Goal: Complete application form: Complete application form

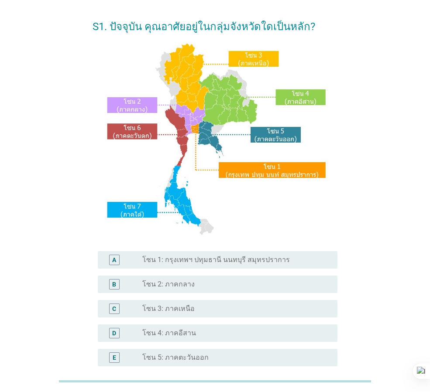
scroll to position [164, 0]
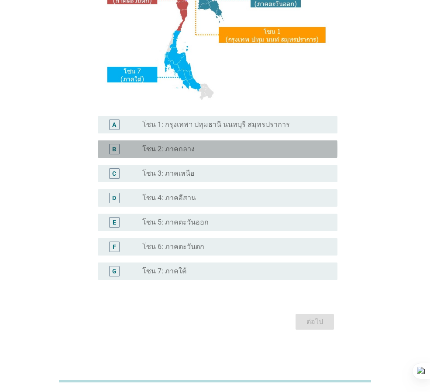
click at [242, 149] on div "radio_button_unchecked โซน 2: ภาคกลาง" at bounding box center [232, 149] width 181 height 9
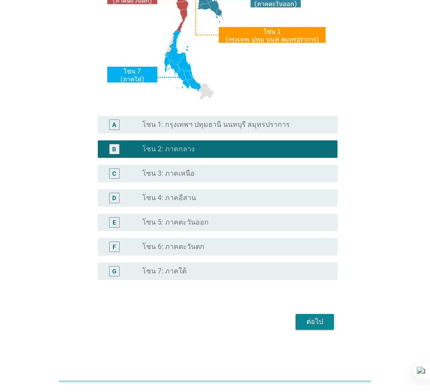
click at [329, 324] on button "ต่อไป" at bounding box center [314, 322] width 38 height 16
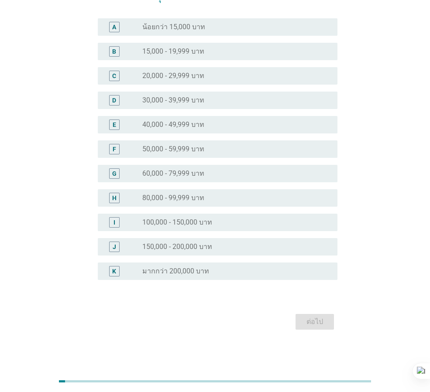
scroll to position [0, 0]
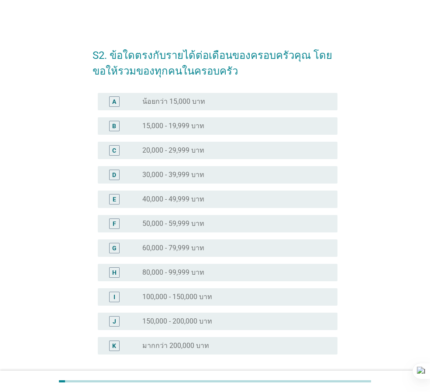
click at [229, 151] on div "radio_button_unchecked 20,000 - 29,999 บาท" at bounding box center [232, 150] width 181 height 9
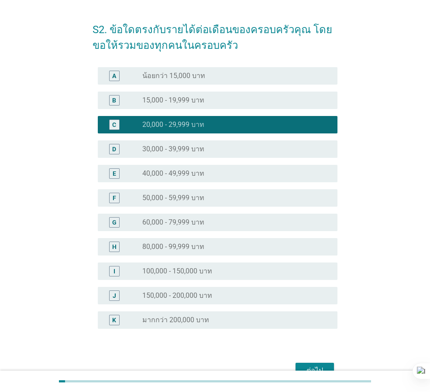
scroll to position [75, 0]
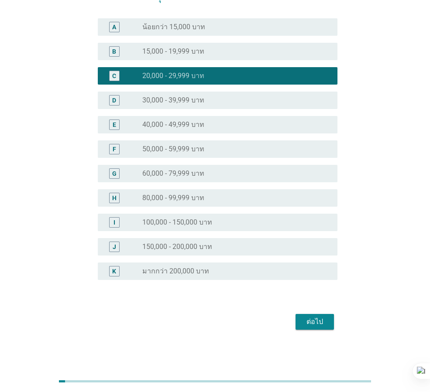
click at [316, 324] on div "ต่อไป" at bounding box center [314, 322] width 24 height 10
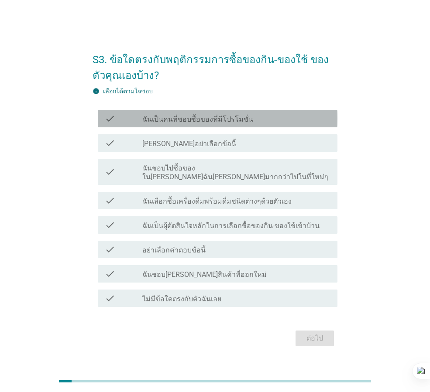
click at [260, 124] on div "check_box_outline_blank ฉันเป็นคนที่ชอบซื้อของที่มีโปรโมชั่น" at bounding box center [236, 118] width 188 height 10
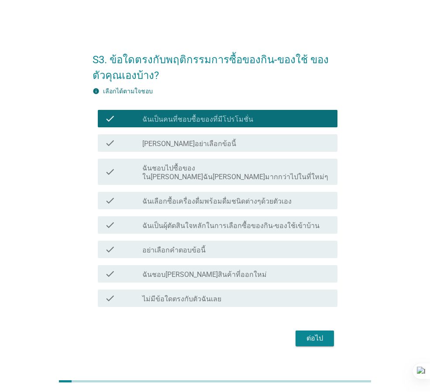
click at [263, 167] on div "check_box_outline_blank ฉันชอบไปซื้อของใน[PERSON_NAME]ฉัน[PERSON_NAME]มากกว่าไป…" at bounding box center [236, 171] width 188 height 19
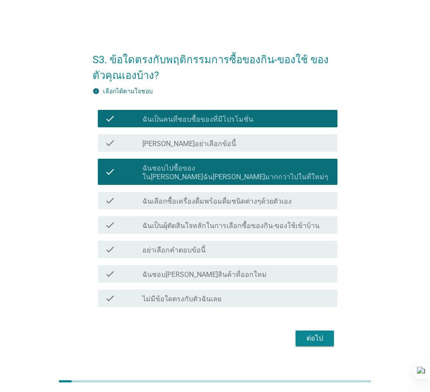
click at [265, 199] on label "ฉันเลือกซื้อเครื่องดื่มพร้อมดื่มชนิดต่างๆด้วยตัวเอง" at bounding box center [216, 201] width 149 height 9
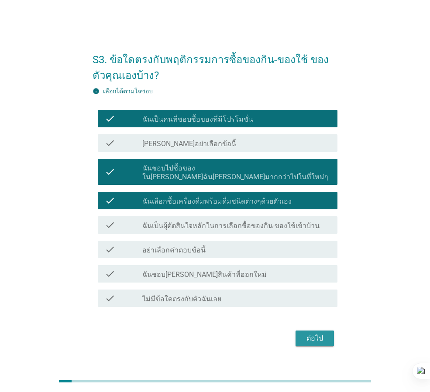
click at [307, 340] on button "ต่อไป" at bounding box center [314, 339] width 38 height 16
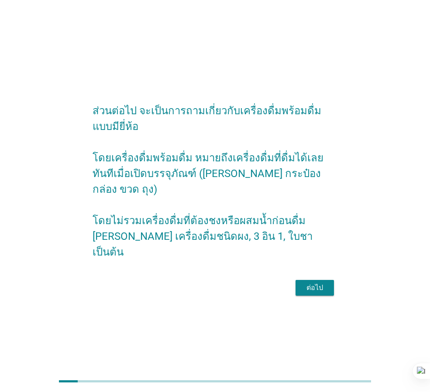
click at [314, 283] on div "ต่อไป" at bounding box center [314, 288] width 24 height 10
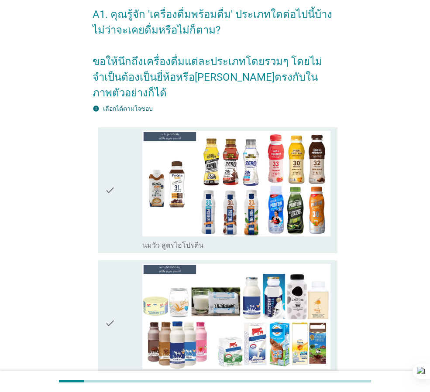
scroll to position [44, 0]
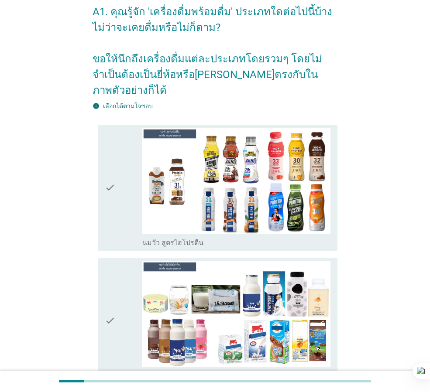
click at [120, 187] on div "check" at bounding box center [124, 187] width 38 height 119
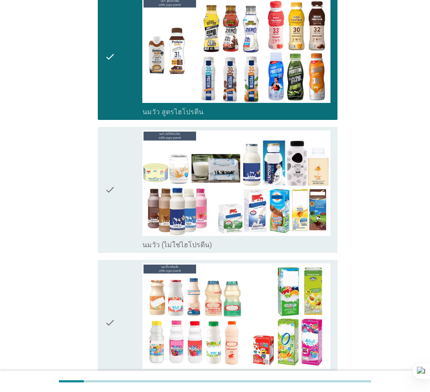
click at [120, 201] on div "check" at bounding box center [124, 189] width 38 height 119
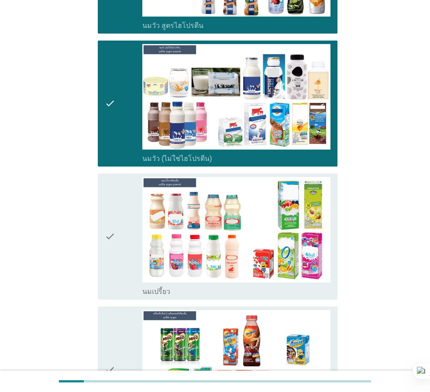
scroll to position [262, 0]
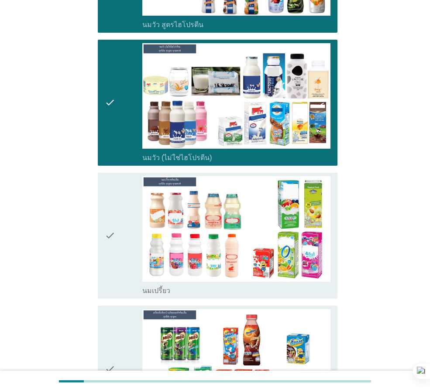
click at [116, 231] on div "check" at bounding box center [124, 235] width 38 height 119
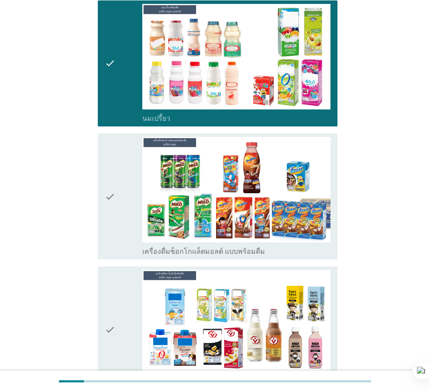
scroll to position [436, 0]
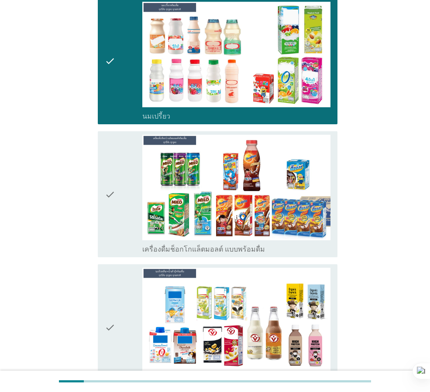
click at [107, 193] on icon "check" at bounding box center [110, 194] width 10 height 119
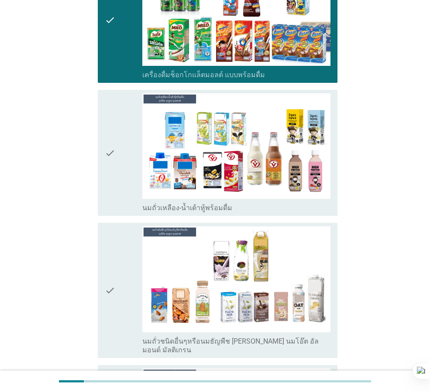
click at [115, 165] on icon "check" at bounding box center [110, 152] width 10 height 119
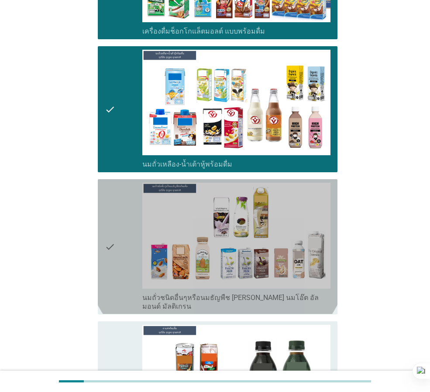
click at [113, 186] on icon "check" at bounding box center [110, 247] width 10 height 128
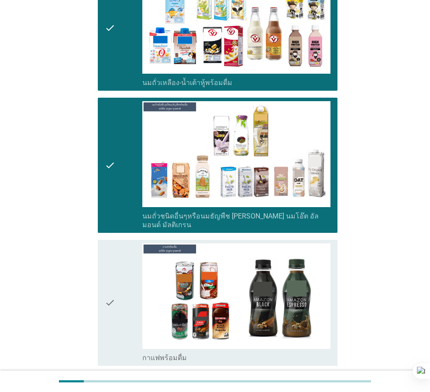
scroll to position [786, 0]
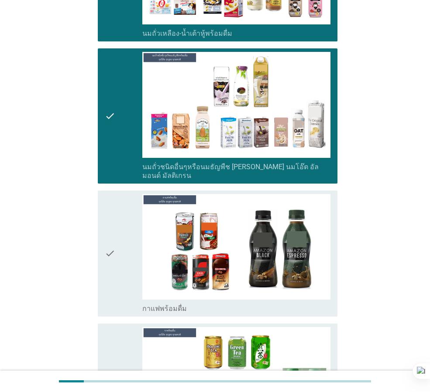
click at [113, 194] on icon "check" at bounding box center [110, 253] width 10 height 119
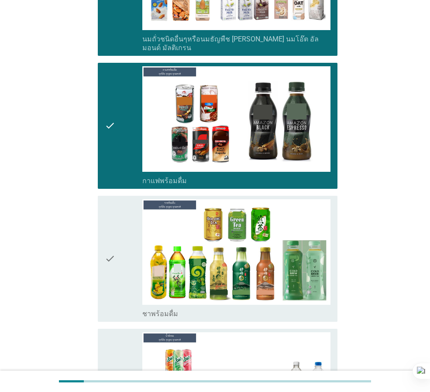
scroll to position [916, 0]
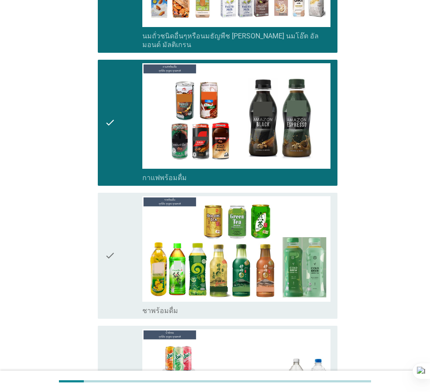
click at [108, 228] on icon "check" at bounding box center [110, 255] width 10 height 119
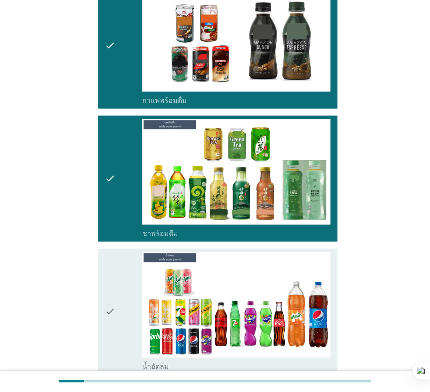
scroll to position [1047, 0]
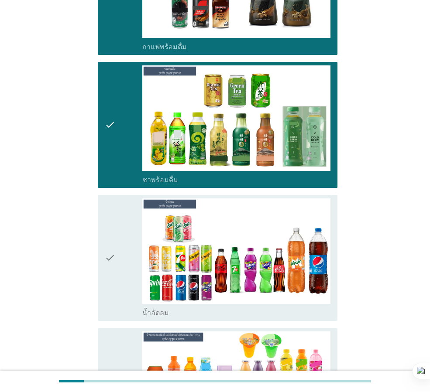
click at [108, 241] on icon "check" at bounding box center [110, 258] width 10 height 119
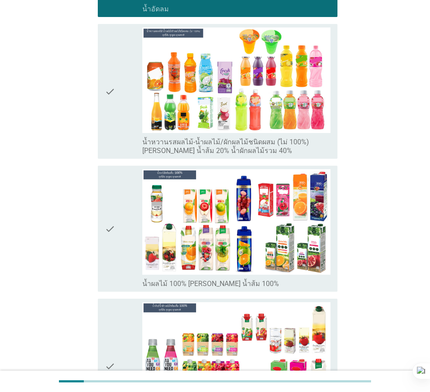
scroll to position [1353, 0]
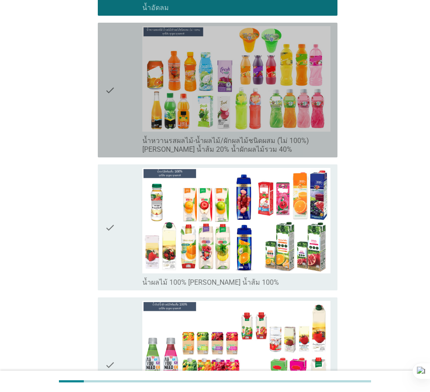
click at [114, 94] on icon "check" at bounding box center [110, 90] width 10 height 128
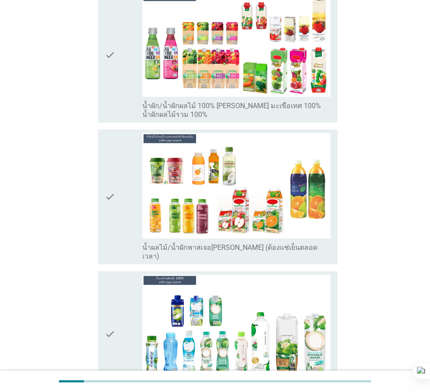
scroll to position [1658, 0]
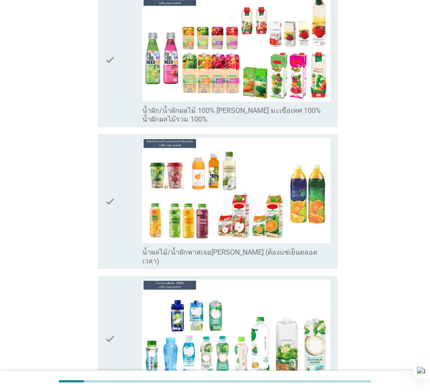
click at [97, 48] on div "check check_box_outline_blank น้ำผัก/น้ำผักผลไม้ 100% [PERSON_NAME] มะเขือเทศ 1…" at bounding box center [215, 60] width 245 height 142
click at [106, 58] on icon "check" at bounding box center [110, 60] width 10 height 128
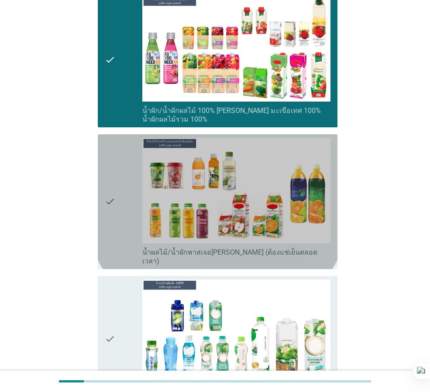
click at [118, 204] on div "check" at bounding box center [124, 202] width 38 height 128
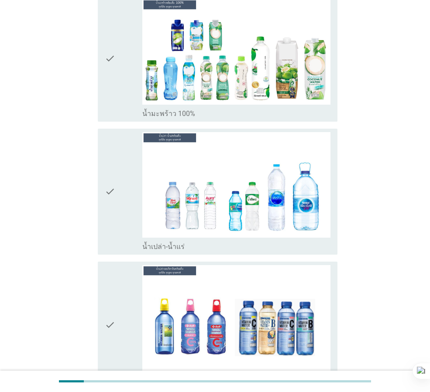
scroll to position [1964, 0]
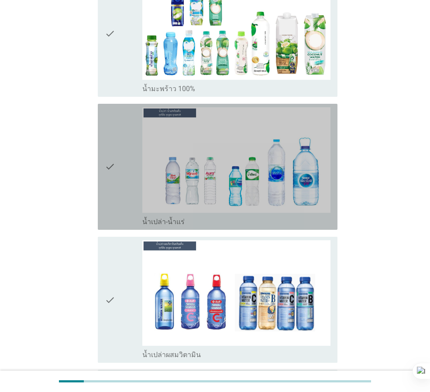
click at [118, 181] on div "check" at bounding box center [124, 166] width 38 height 119
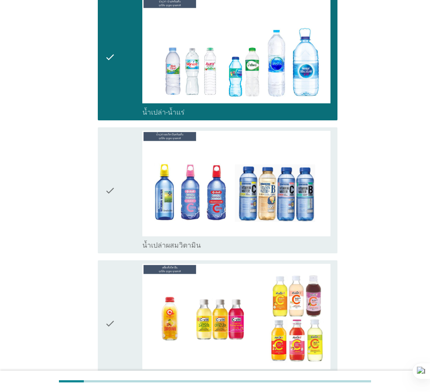
scroll to position [2095, 0]
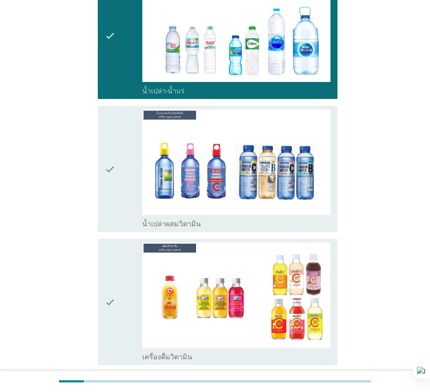
click at [118, 178] on div "check" at bounding box center [124, 169] width 38 height 119
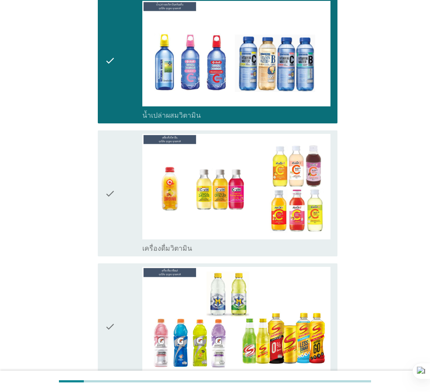
scroll to position [2226, 0]
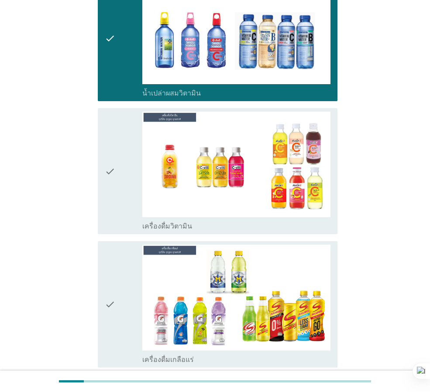
click at [118, 178] on div "check" at bounding box center [124, 171] width 38 height 119
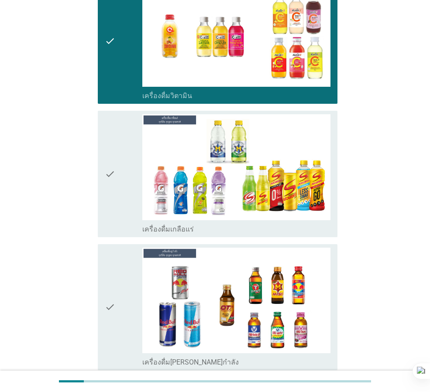
scroll to position [2357, 0]
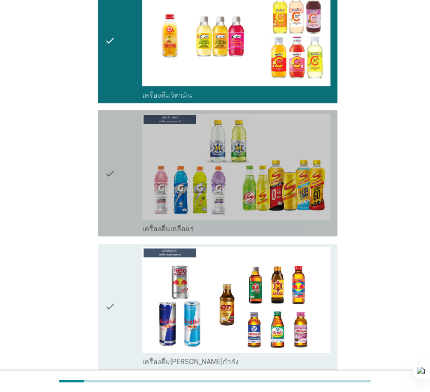
click at [110, 160] on icon "check" at bounding box center [110, 173] width 10 height 119
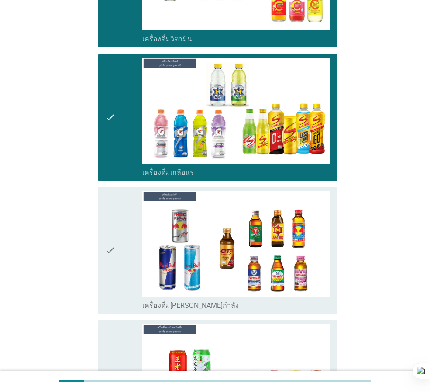
scroll to position [2444, 0]
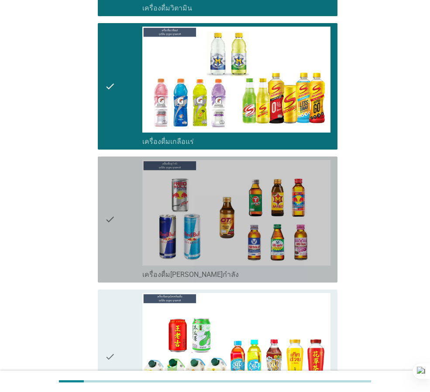
click at [106, 216] on icon "check" at bounding box center [110, 219] width 10 height 119
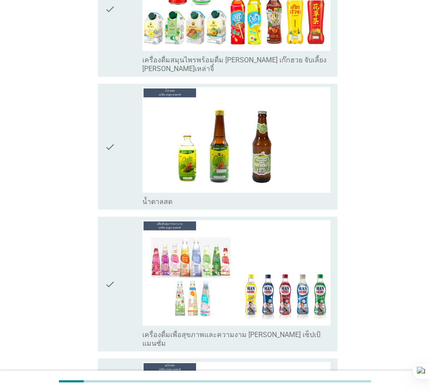
scroll to position [2793, 0]
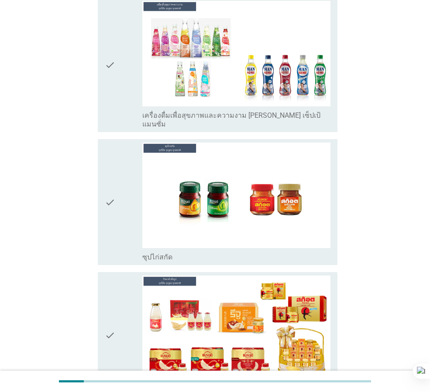
click at [112, 161] on icon "check" at bounding box center [110, 202] width 10 height 119
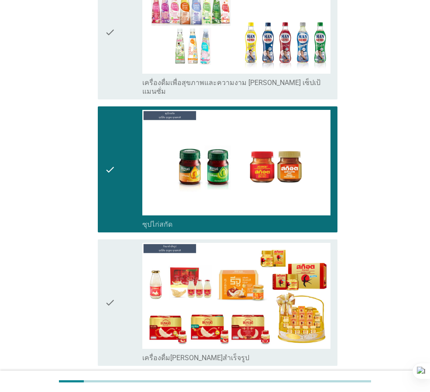
scroll to position [3069, 0]
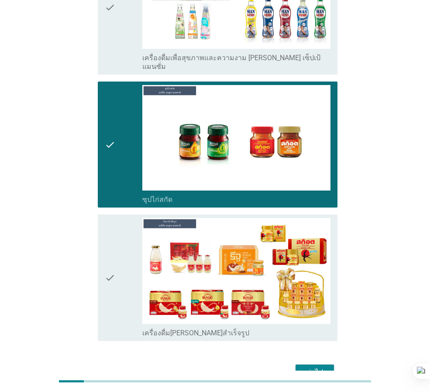
click at [322, 367] on div "ต่อไป" at bounding box center [314, 372] width 24 height 10
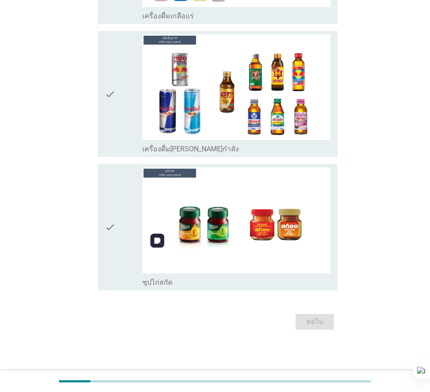
scroll to position [0, 0]
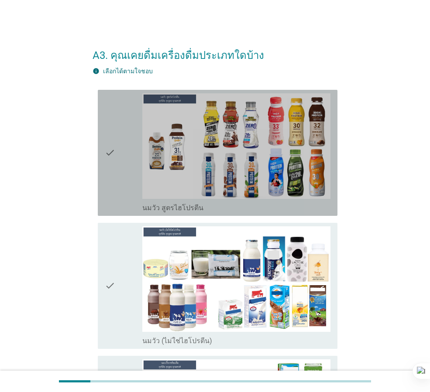
click at [126, 172] on div "check" at bounding box center [124, 152] width 38 height 119
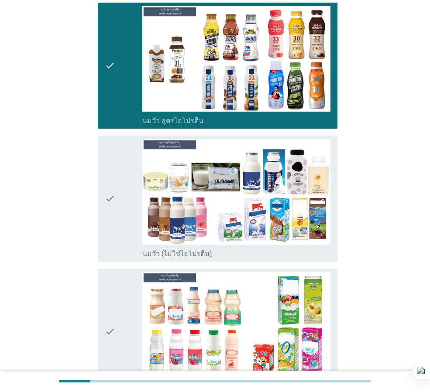
click at [109, 201] on icon "check" at bounding box center [110, 198] width 10 height 119
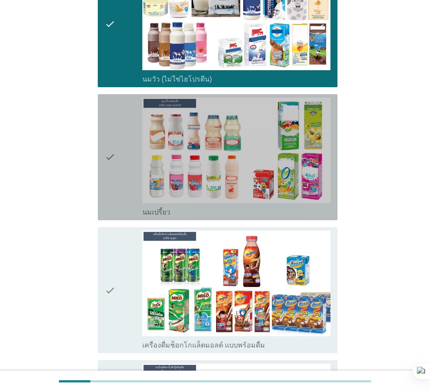
click at [111, 189] on icon "check" at bounding box center [110, 157] width 10 height 119
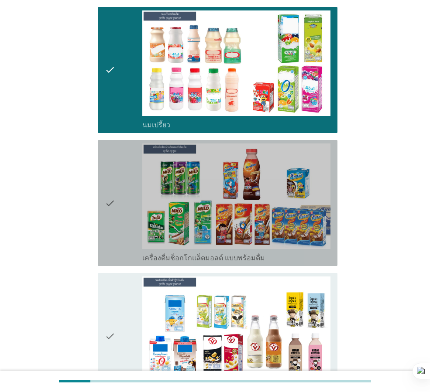
click at [111, 197] on icon "check" at bounding box center [110, 203] width 10 height 119
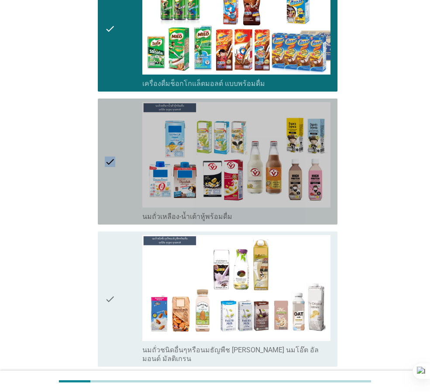
click at [111, 198] on icon "check" at bounding box center [110, 161] width 10 height 119
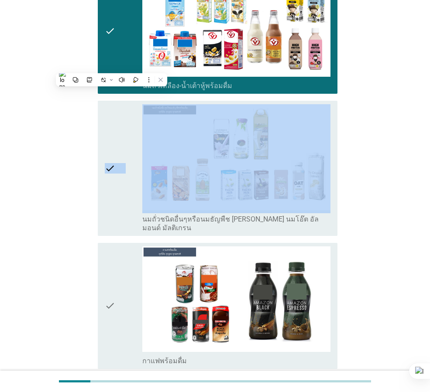
click at [111, 198] on icon "check" at bounding box center [110, 168] width 10 height 128
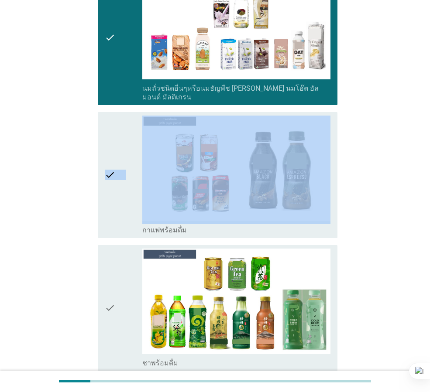
click at [111, 198] on icon "check" at bounding box center [110, 175] width 10 height 119
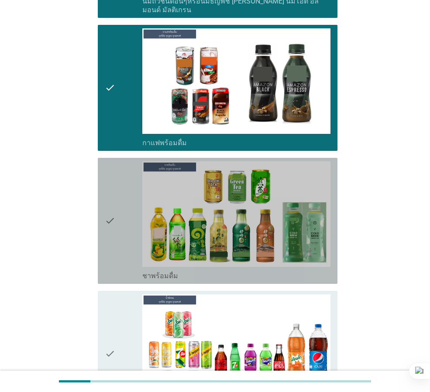
click at [111, 198] on icon "check" at bounding box center [110, 220] width 10 height 119
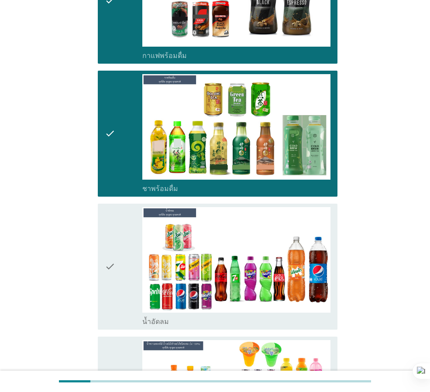
click at [111, 204] on div "check check_box_outline_blank น้ำอัดลม" at bounding box center [218, 267] width 240 height 126
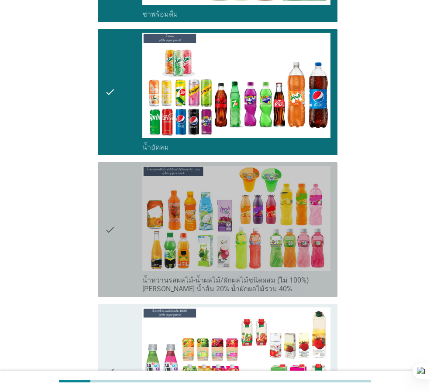
click at [111, 198] on icon "check" at bounding box center [110, 230] width 10 height 128
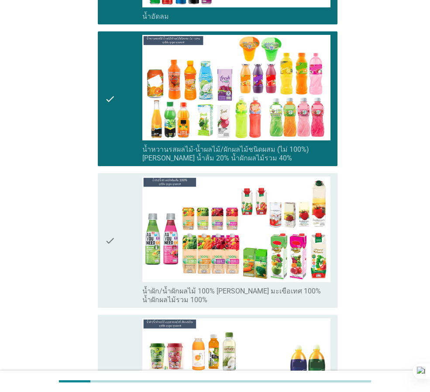
click at [111, 198] on icon "check" at bounding box center [110, 241] width 10 height 128
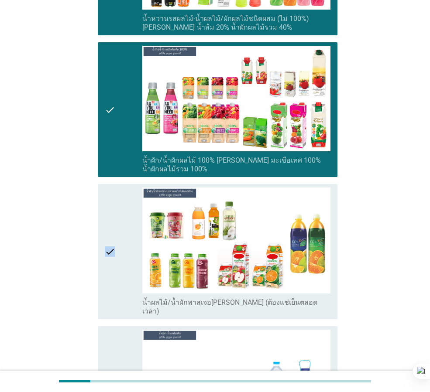
click at [111, 198] on icon "check" at bounding box center [110, 252] width 10 height 128
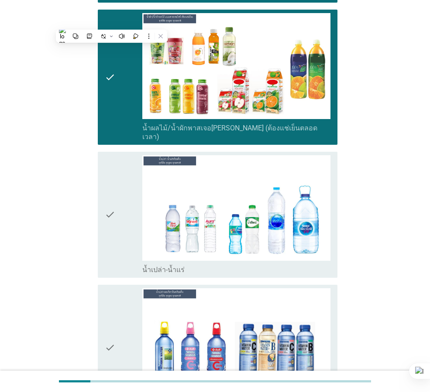
click at [111, 198] on icon "check" at bounding box center [110, 214] width 10 height 119
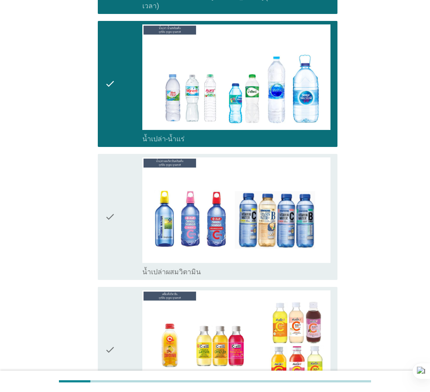
click at [111, 198] on icon "check" at bounding box center [110, 217] width 10 height 119
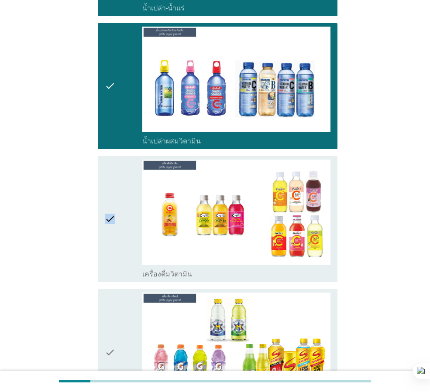
click at [111, 198] on icon "check" at bounding box center [110, 219] width 10 height 119
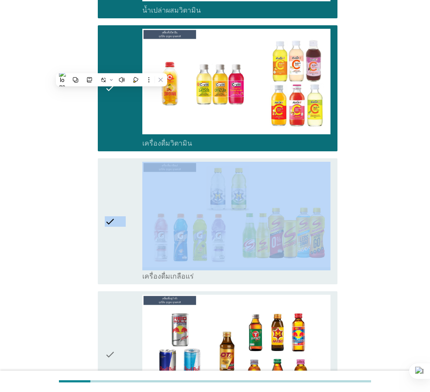
click at [111, 198] on icon "check" at bounding box center [110, 221] width 10 height 119
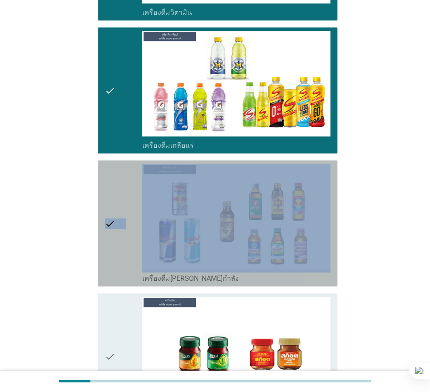
click at [111, 198] on icon "check" at bounding box center [110, 223] width 10 height 119
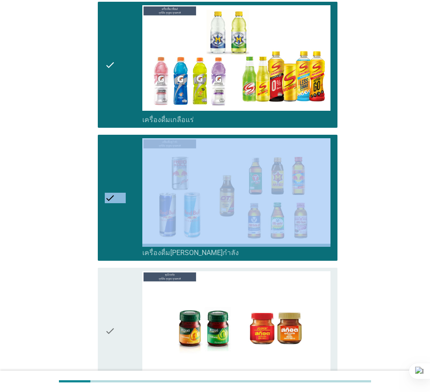
scroll to position [2182, 0]
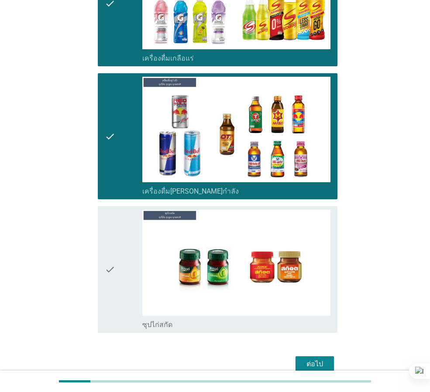
click at [110, 210] on icon "check" at bounding box center [110, 269] width 10 height 119
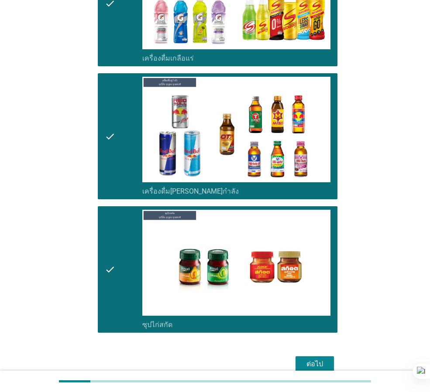
click at [323, 359] on div "ต่อไป" at bounding box center [314, 364] width 24 height 10
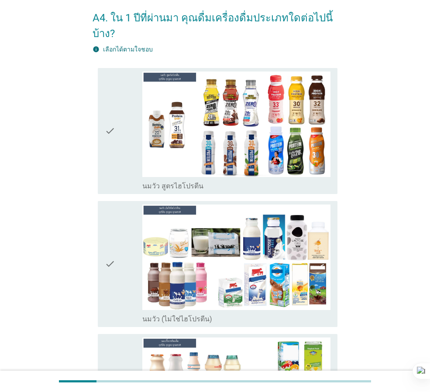
scroll to position [44, 0]
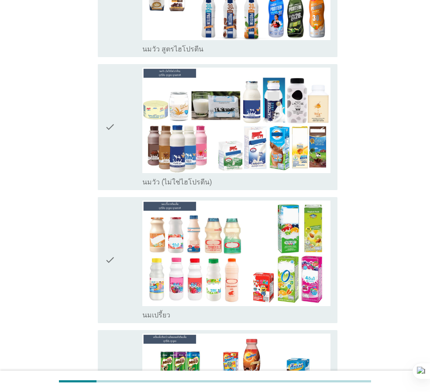
click at [113, 175] on icon "check" at bounding box center [110, 127] width 10 height 119
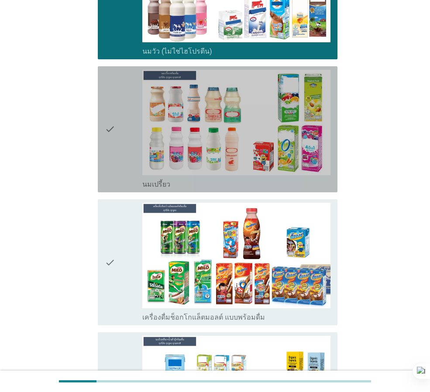
click at [118, 151] on div "check" at bounding box center [124, 129] width 38 height 119
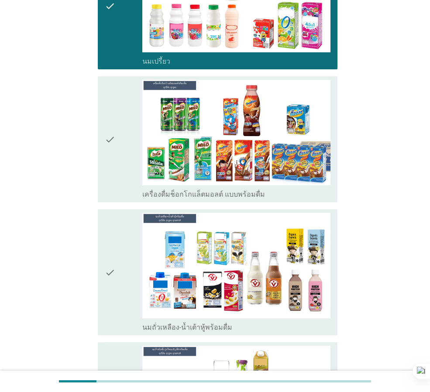
scroll to position [480, 0]
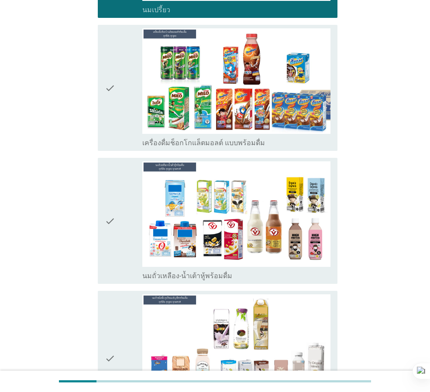
click at [116, 121] on div "check" at bounding box center [124, 87] width 38 height 119
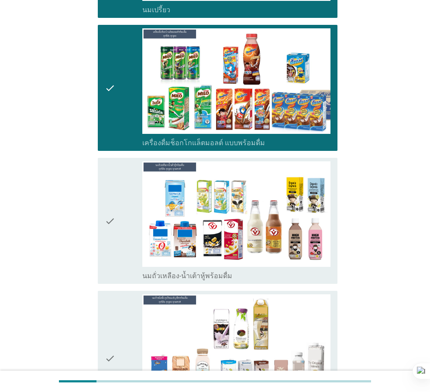
click at [114, 212] on icon "check" at bounding box center [110, 220] width 10 height 119
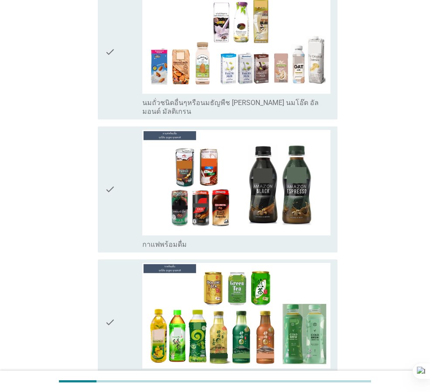
scroll to position [829, 0]
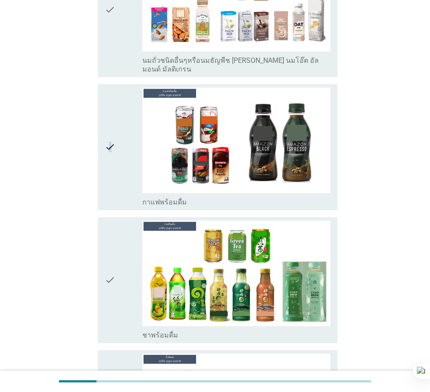
click at [110, 153] on icon "check" at bounding box center [110, 147] width 10 height 119
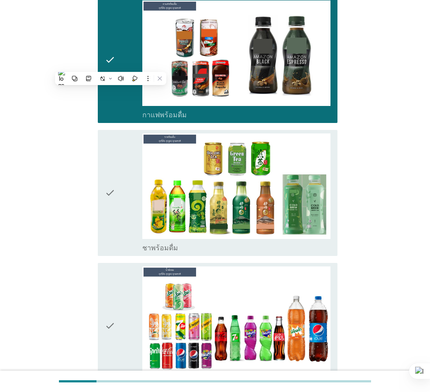
click at [111, 168] on icon "check" at bounding box center [110, 193] width 10 height 119
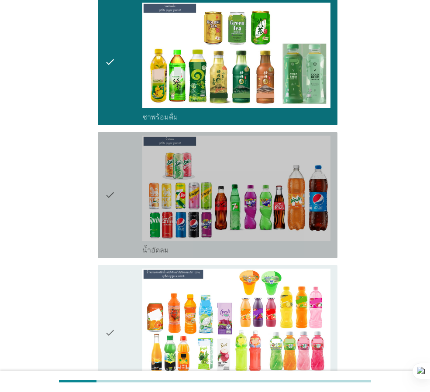
click at [110, 170] on icon "check" at bounding box center [110, 195] width 10 height 119
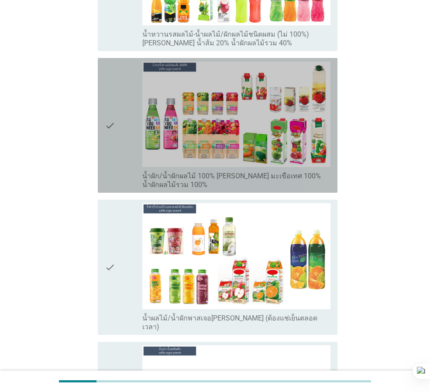
click at [110, 171] on icon "check" at bounding box center [110, 126] width 10 height 128
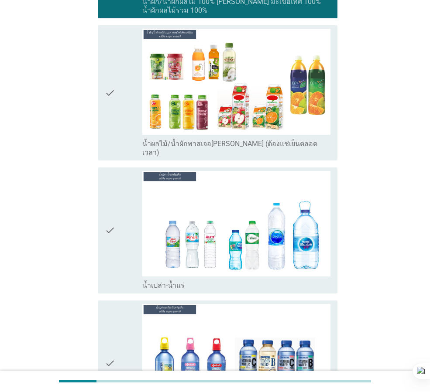
click at [101, 117] on div "check check_box_outline_blank น้ำผลไม้/น้ำผักพาสเจอ[PERSON_NAME] (ต้องแช่เย็นตล…" at bounding box center [218, 92] width 240 height 135
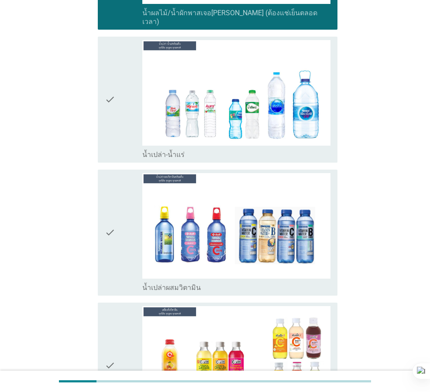
click at [113, 63] on icon "check" at bounding box center [110, 99] width 10 height 119
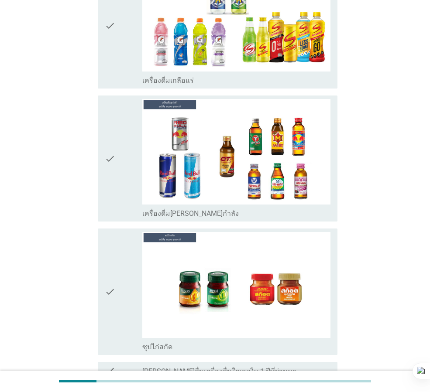
scroll to position [2226, 0]
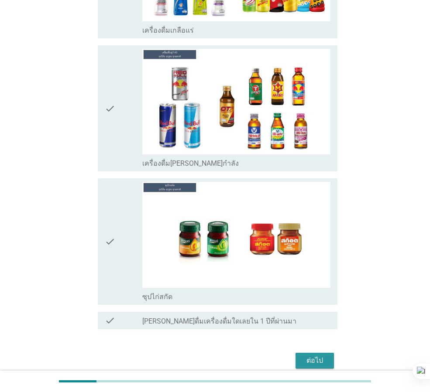
click at [312, 356] on div "ต่อไป" at bounding box center [314, 361] width 24 height 10
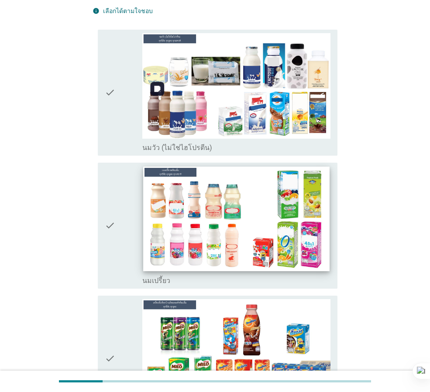
scroll to position [87, 0]
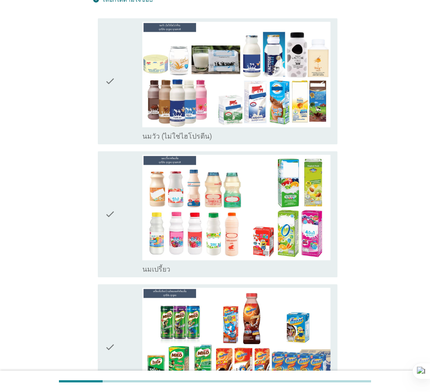
click at [113, 106] on icon "check" at bounding box center [110, 81] width 10 height 119
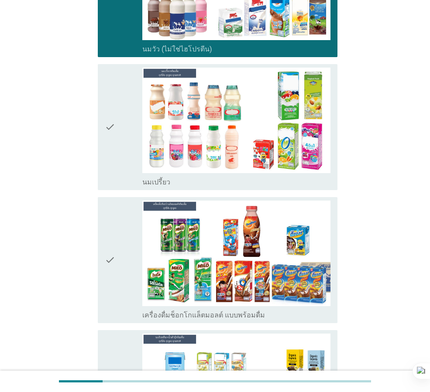
click at [114, 141] on icon "check" at bounding box center [110, 127] width 10 height 119
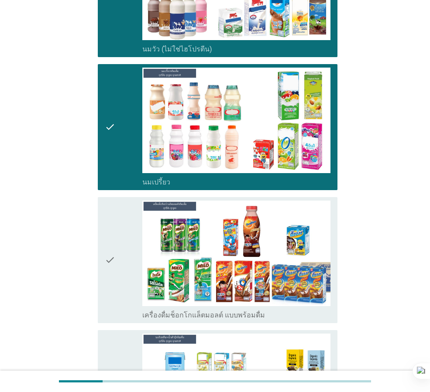
click at [108, 238] on icon "check" at bounding box center [110, 260] width 10 height 119
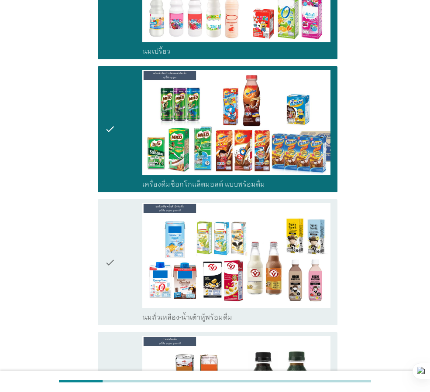
click at [110, 234] on icon "check" at bounding box center [110, 262] width 10 height 119
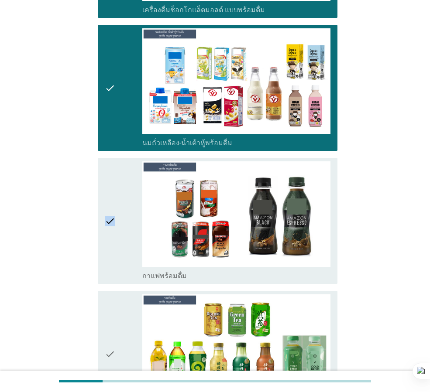
click at [111, 234] on icon "check" at bounding box center [110, 220] width 10 height 119
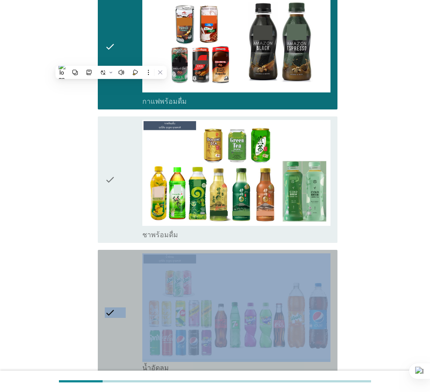
click at [111, 250] on div "check check_box น้ำอัดลม" at bounding box center [218, 313] width 240 height 126
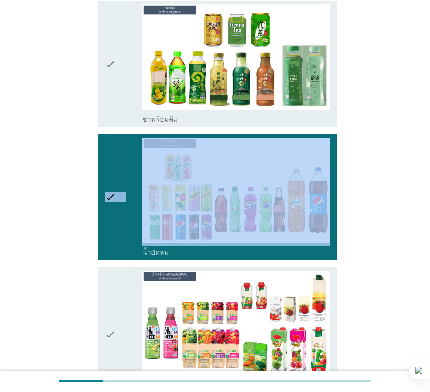
scroll to position [786, 0]
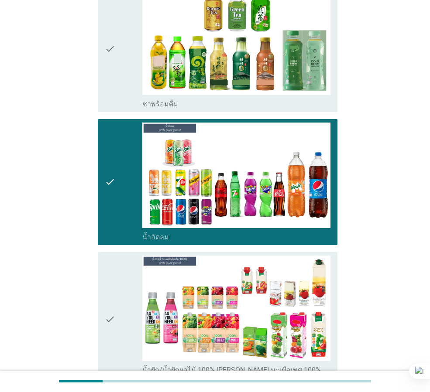
click at [104, 62] on div "check check_box ชาพร้อมดื่ม" at bounding box center [218, 49] width 240 height 126
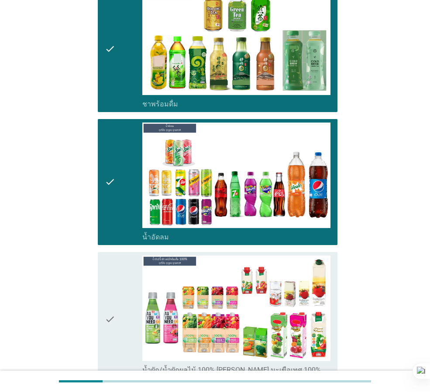
click at [121, 256] on div "check" at bounding box center [124, 320] width 38 height 128
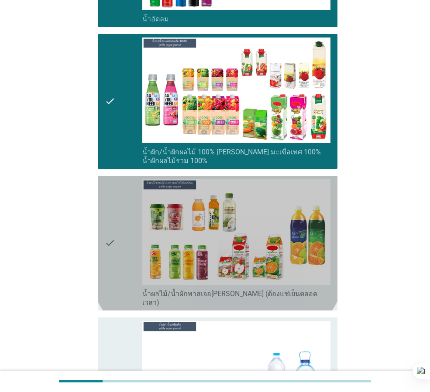
click at [121, 242] on div "check" at bounding box center [124, 243] width 38 height 128
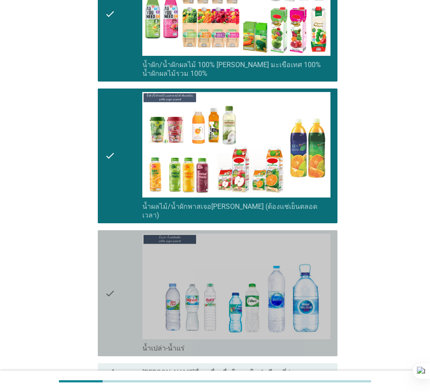
click at [121, 242] on div "check" at bounding box center [124, 293] width 38 height 119
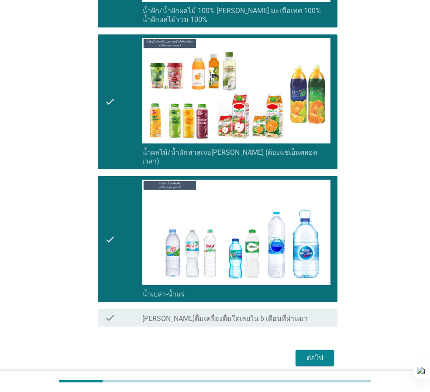
scroll to position [1157, 0]
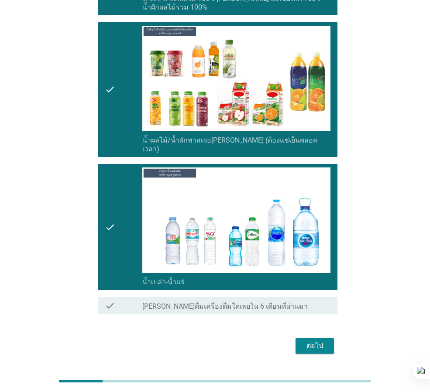
click at [121, 242] on div "check" at bounding box center [124, 227] width 38 height 119
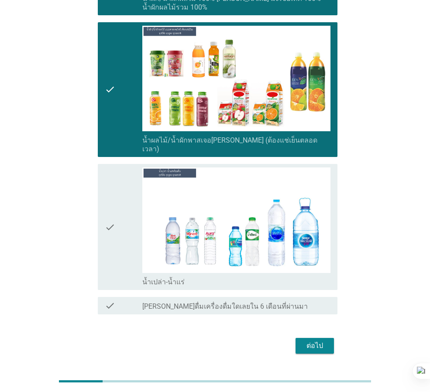
click at [121, 242] on div "check" at bounding box center [124, 227] width 38 height 119
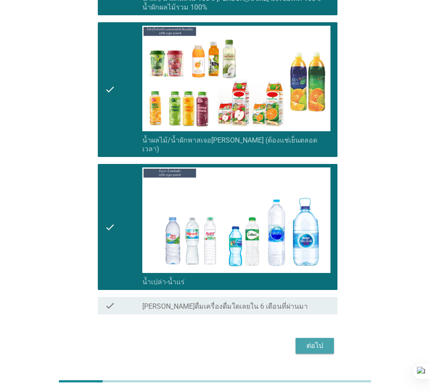
click at [306, 341] on div "ต่อไป" at bounding box center [314, 346] width 24 height 10
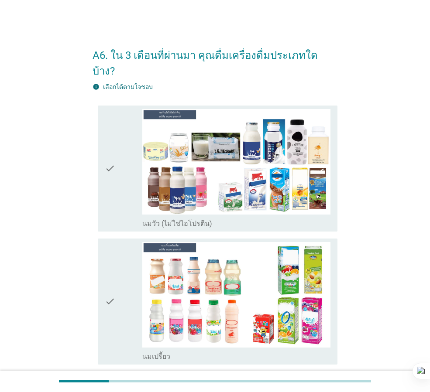
click at [99, 184] on div "check check_box นมวัว (ไม่ใช่ไฮโปรตีน)" at bounding box center [218, 169] width 240 height 126
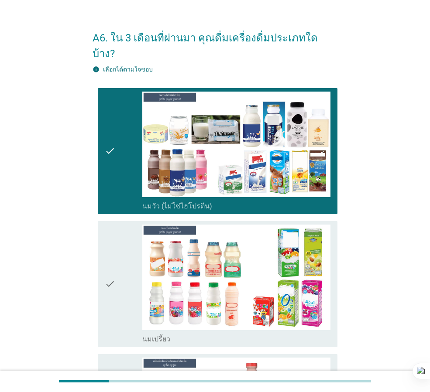
scroll to position [87, 0]
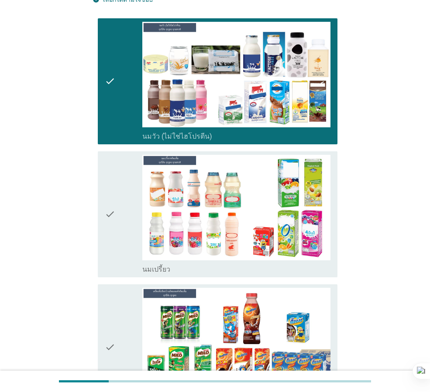
click at [112, 197] on icon "check" at bounding box center [110, 214] width 10 height 119
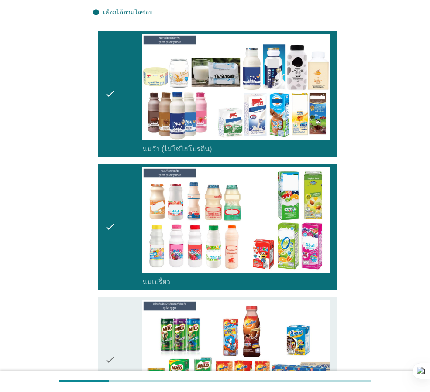
scroll to position [0, 0]
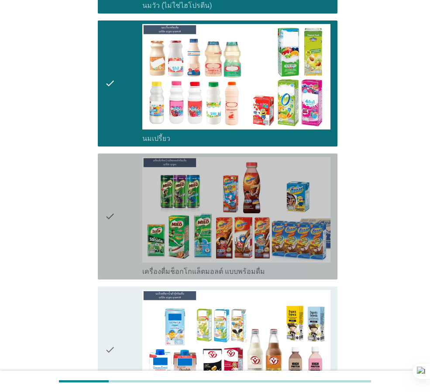
click at [111, 196] on icon "check" at bounding box center [110, 216] width 10 height 119
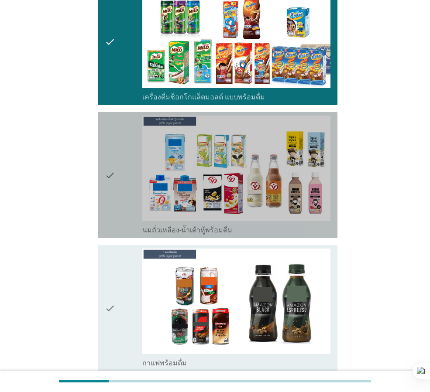
click at [111, 196] on icon "check" at bounding box center [110, 175] width 10 height 119
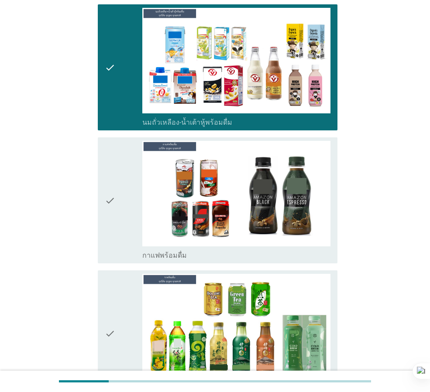
scroll to position [524, 0]
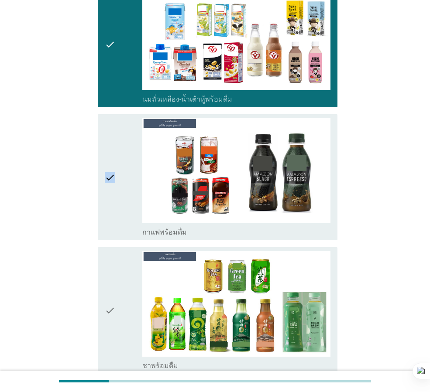
click at [111, 196] on icon "check" at bounding box center [110, 177] width 10 height 119
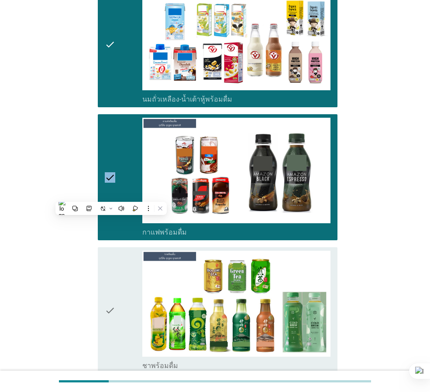
click at [120, 165] on div "check" at bounding box center [124, 177] width 38 height 119
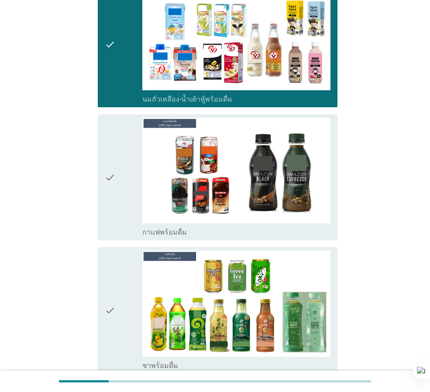
click at [125, 251] on div "check" at bounding box center [124, 310] width 38 height 119
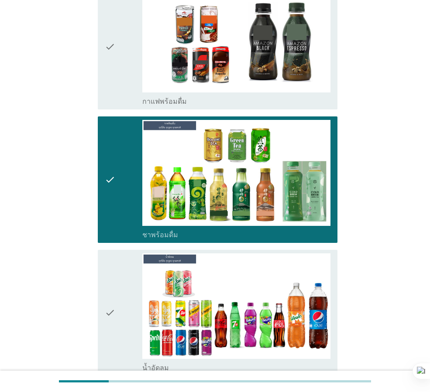
click at [119, 52] on div "check" at bounding box center [124, 46] width 38 height 119
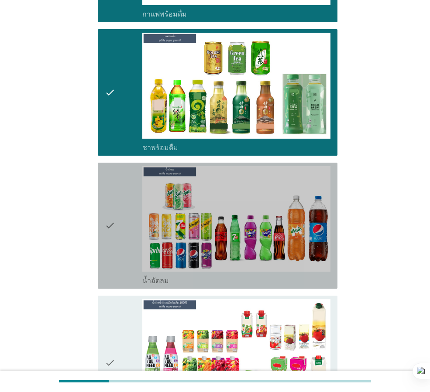
click at [119, 183] on div "check" at bounding box center [124, 225] width 38 height 119
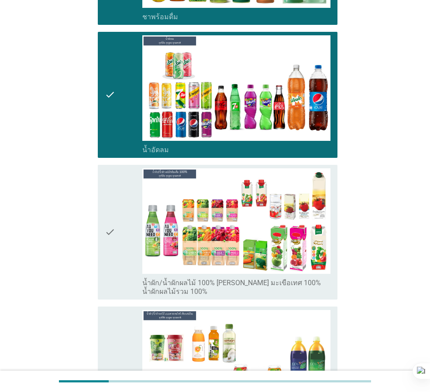
click at [119, 183] on div "check" at bounding box center [124, 232] width 38 height 128
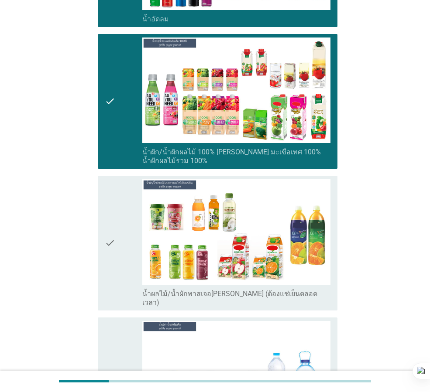
click at [119, 183] on div "check" at bounding box center [124, 243] width 38 height 128
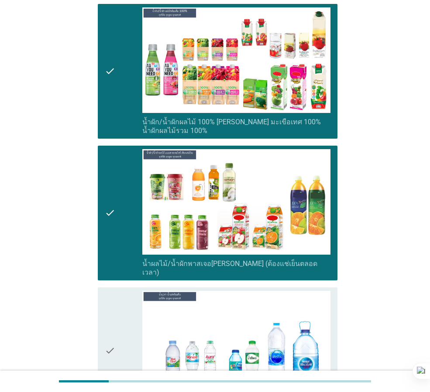
scroll to position [1135, 0]
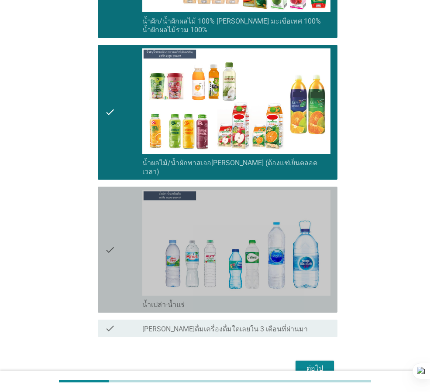
click at [119, 190] on div "check" at bounding box center [124, 249] width 38 height 119
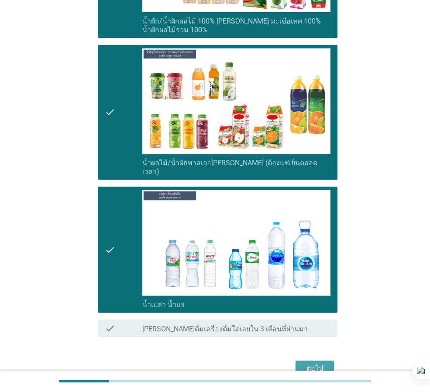
click at [318, 364] on div "ต่อไป" at bounding box center [314, 369] width 24 height 10
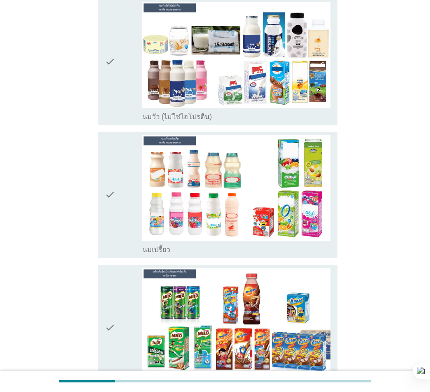
scroll to position [131, 0]
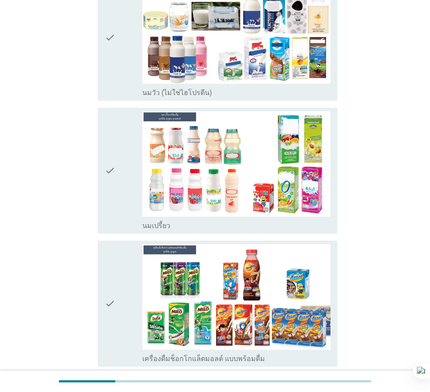
click at [117, 181] on div "check" at bounding box center [124, 170] width 38 height 119
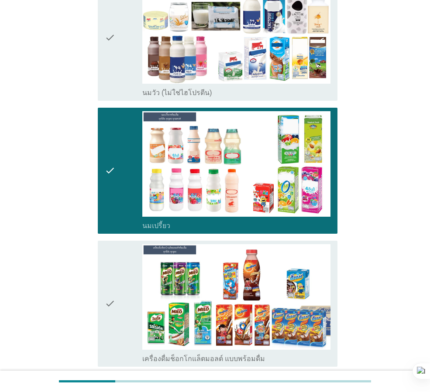
click at [106, 272] on icon "check" at bounding box center [110, 303] width 10 height 119
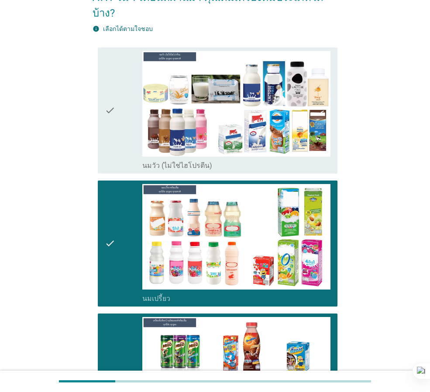
scroll to position [44, 0]
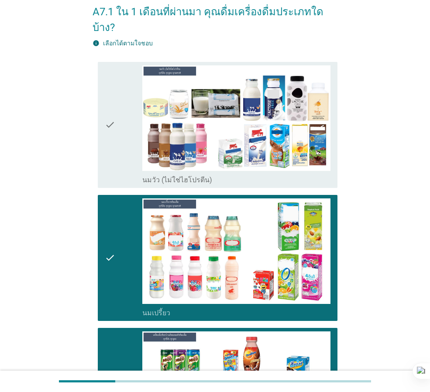
click at [103, 104] on div "check check_box นมวัว (ไม่ใช่ไฮโปรตีน)" at bounding box center [218, 125] width 240 height 126
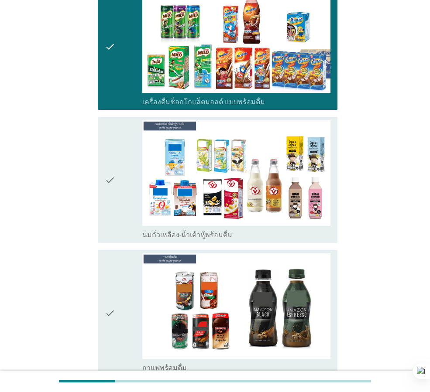
scroll to position [436, 0]
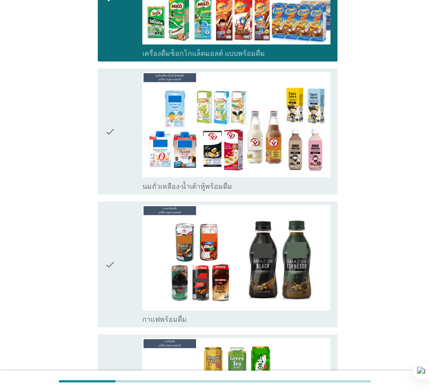
click at [105, 122] on div "check check_box นมถั่วเหลือง-น้ำเต้าหู้พร้อมดื่ม" at bounding box center [218, 132] width 240 height 126
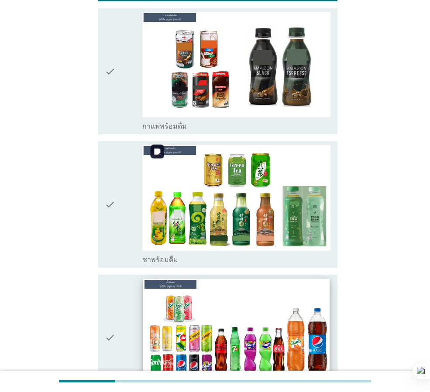
scroll to position [655, 0]
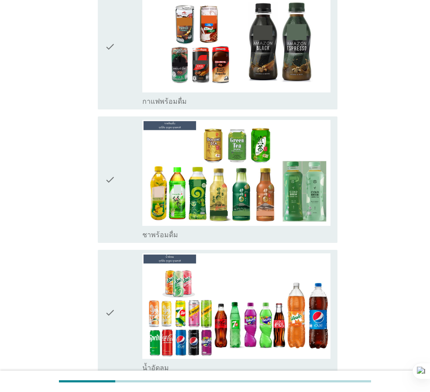
click at [109, 190] on icon "check" at bounding box center [110, 179] width 10 height 119
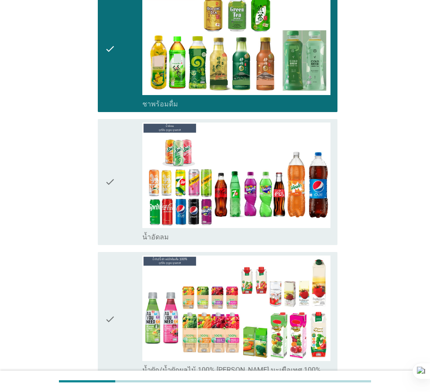
click at [125, 141] on div "check" at bounding box center [124, 182] width 38 height 119
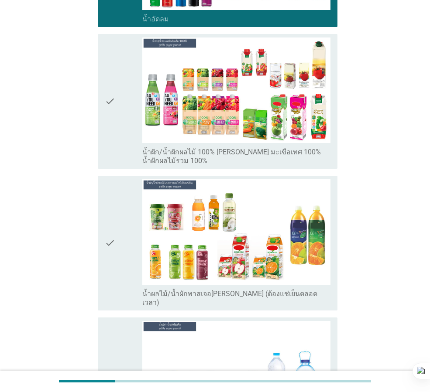
click at [125, 144] on div "check" at bounding box center [124, 102] width 38 height 128
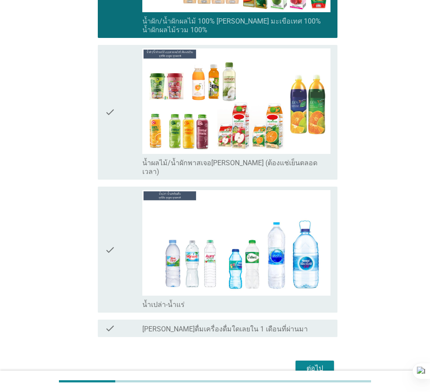
click at [125, 144] on div "check" at bounding box center [124, 112] width 38 height 128
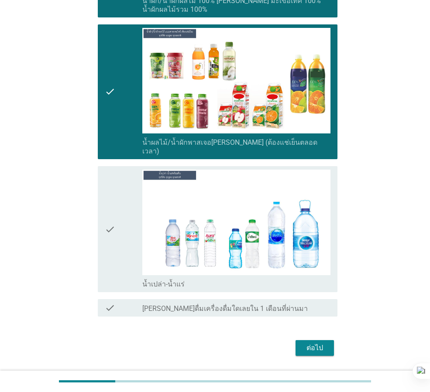
scroll to position [1157, 0]
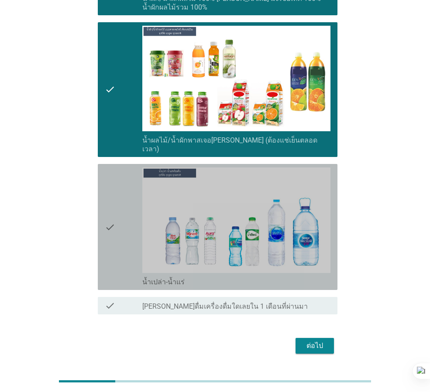
click at [137, 175] on div "check" at bounding box center [124, 227] width 38 height 119
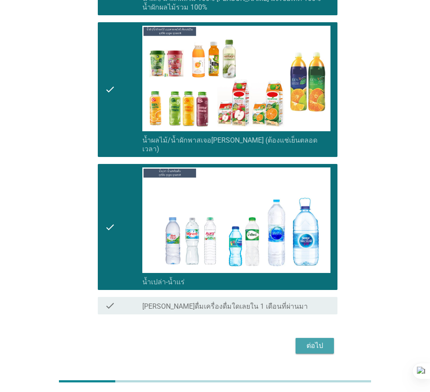
click at [330, 338] on button "ต่อไป" at bounding box center [314, 346] width 38 height 16
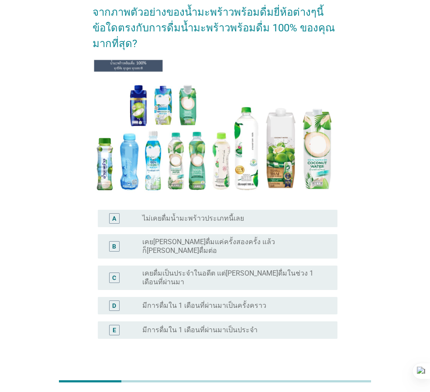
scroll to position [44, 0]
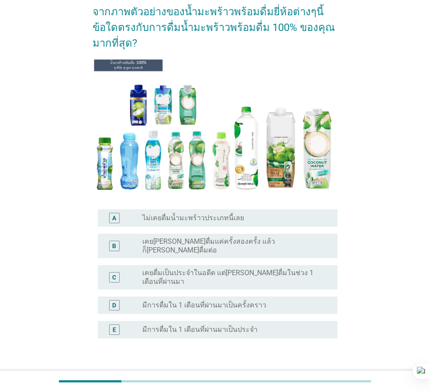
click at [227, 214] on label "ไม่เคยดื่มน้ำมะพร้าวประเภทนี้เลย" at bounding box center [193, 218] width 102 height 9
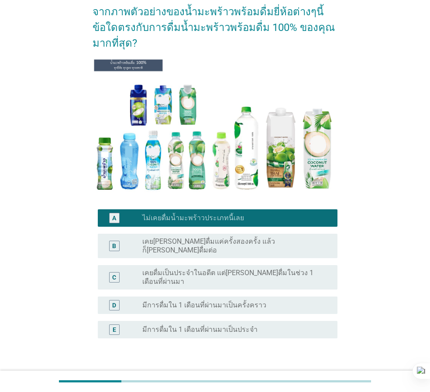
drag, startPoint x: 316, startPoint y: 358, endPoint x: 313, endPoint y: 362, distance: 4.9
click at [314, 361] on form "จากภาพตัวอย่างของน้ำมะพร้าวพร้อมดื่มยี่ห้อต่างๆนี้ ข้อใดตรงกับการดื่มน้ำมะพร้าว…" at bounding box center [215, 193] width 245 height 396
click at [312, 375] on div "ต่อไป" at bounding box center [314, 380] width 24 height 10
